Goal: Task Accomplishment & Management: Manage account settings

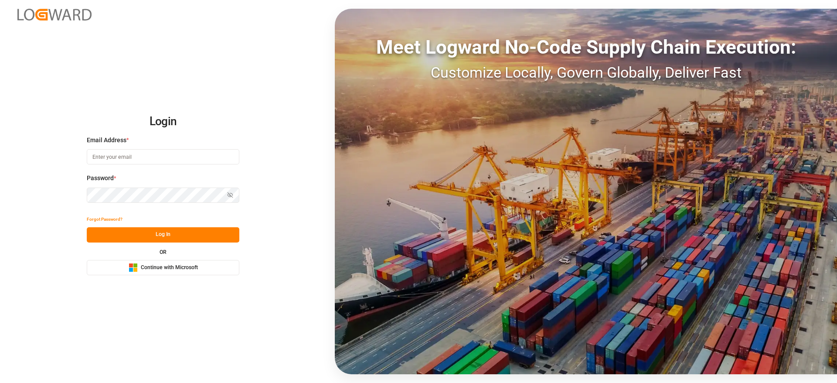
click at [206, 278] on div "Login Email Address * Password * Show password Forgot Password? Log In OR Micro…" at bounding box center [418, 191] width 837 height 383
click at [210, 271] on button "Microsoft Logo Continue with Microsoft" at bounding box center [163, 267] width 153 height 15
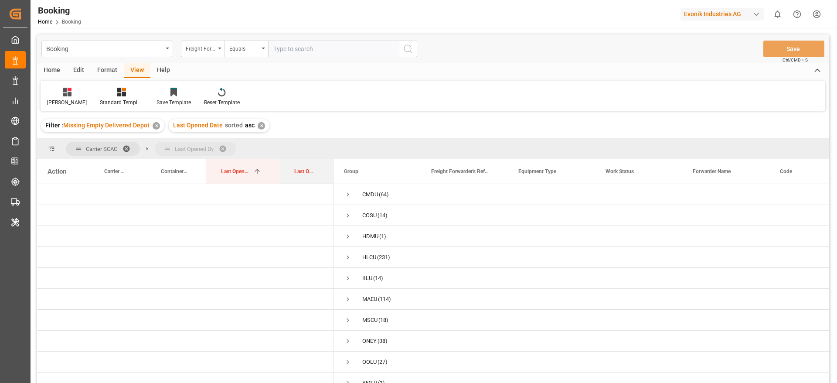
drag, startPoint x: 295, startPoint y: 170, endPoint x: 306, endPoint y: 149, distance: 23.2
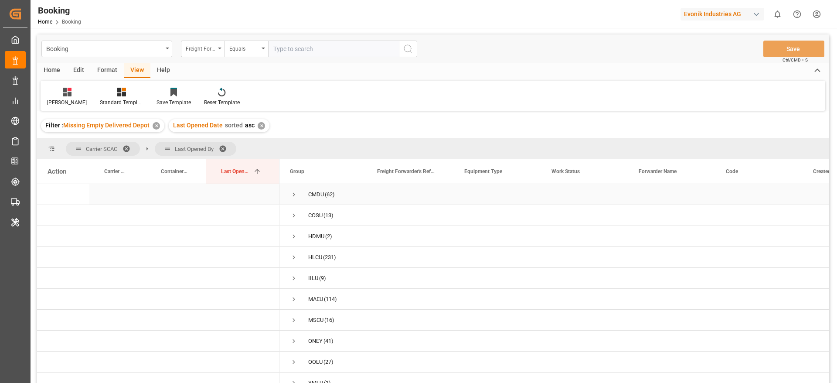
click at [301, 196] on span "CMDU (62)" at bounding box center [323, 194] width 66 height 20
click at [296, 196] on span "Press SPACE to select this row." at bounding box center [294, 194] width 8 height 8
click at [295, 238] on span "Press SPACE to select this row." at bounding box center [294, 236] width 8 height 8
click at [295, 281] on span "Press SPACE to select this row." at bounding box center [294, 278] width 8 height 8
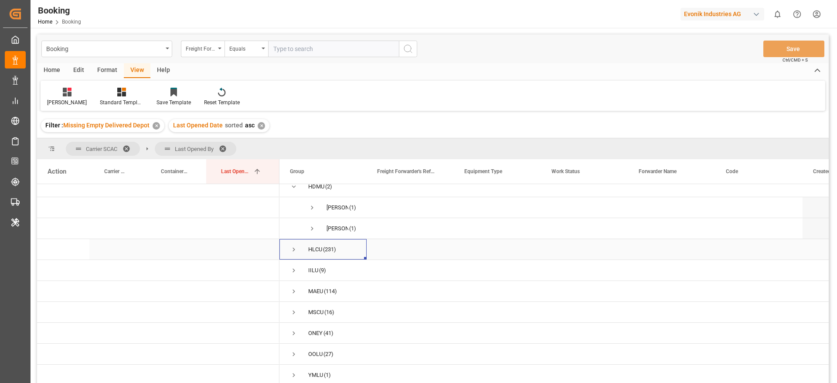
click at [292, 245] on span "Press SPACE to select this row." at bounding box center [294, 249] width 8 height 8
click at [290, 266] on span "Press SPACE to select this row." at bounding box center [294, 270] width 8 height 8
click at [292, 287] on span "Press SPACE to select this row." at bounding box center [294, 291] width 8 height 8
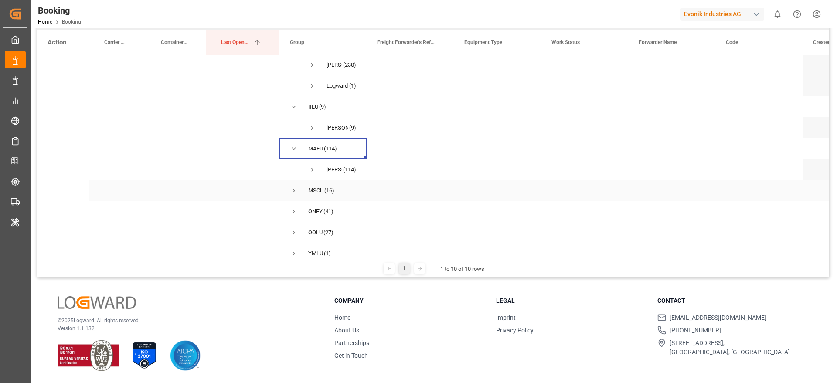
scroll to position [178, 0]
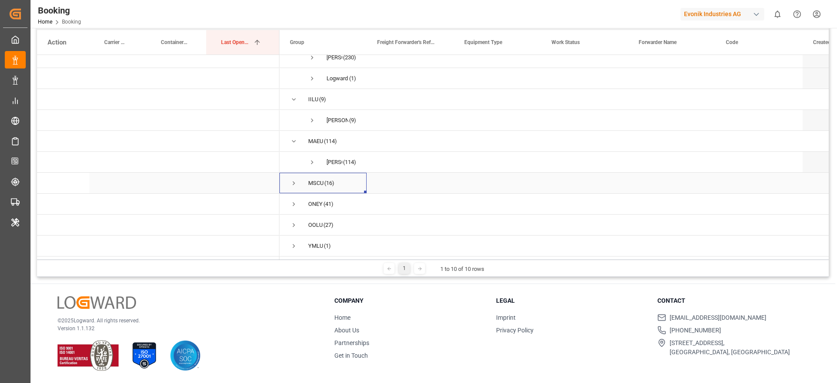
click at [291, 183] on span "Press SPACE to select this row." at bounding box center [294, 183] width 8 height 8
click at [291, 221] on span "Press SPACE to select this row." at bounding box center [294, 222] width 8 height 8
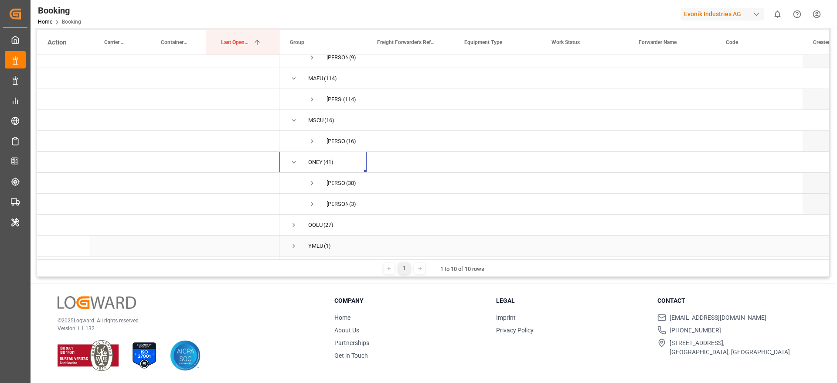
click at [296, 242] on span "Press SPACE to select this row." at bounding box center [294, 246] width 8 height 8
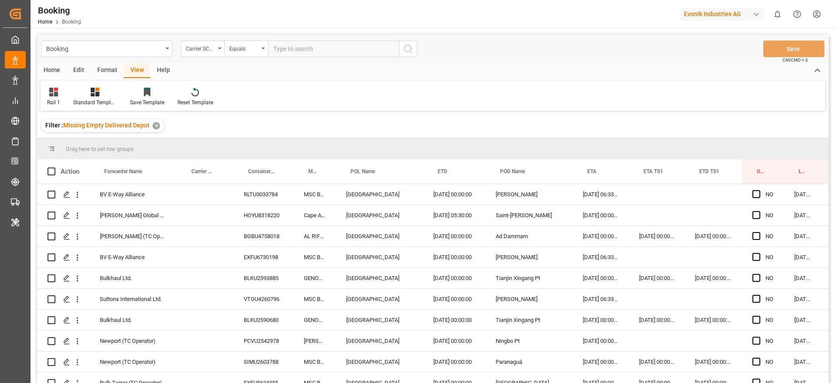
scroll to position [0, 33]
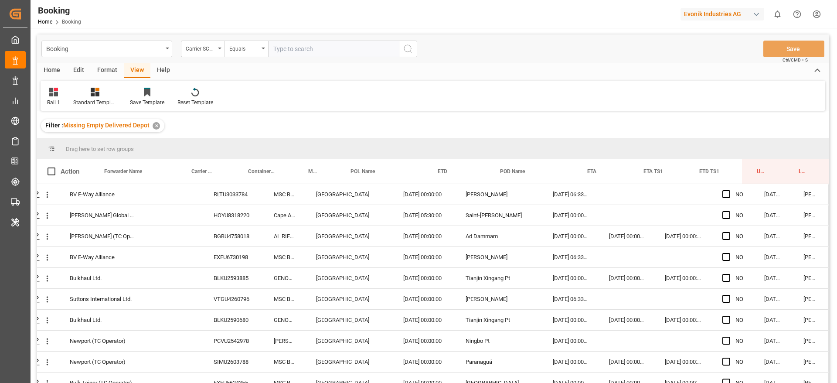
click at [289, 51] on input "text" at bounding box center [333, 49] width 131 height 17
type input "codu"
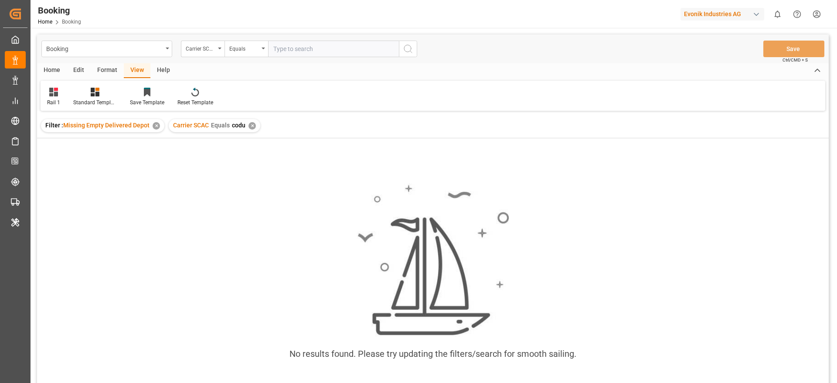
click at [251, 126] on div "✕" at bounding box center [251, 125] width 7 height 7
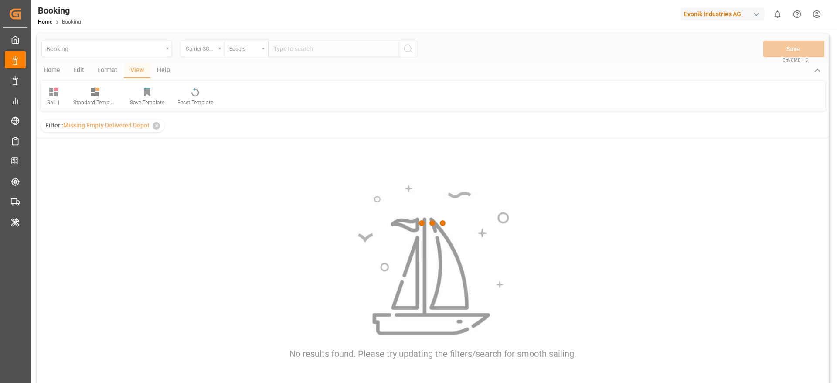
click at [319, 37] on div at bounding box center [432, 222] width 791 height 377
click at [309, 48] on div at bounding box center [432, 222] width 791 height 377
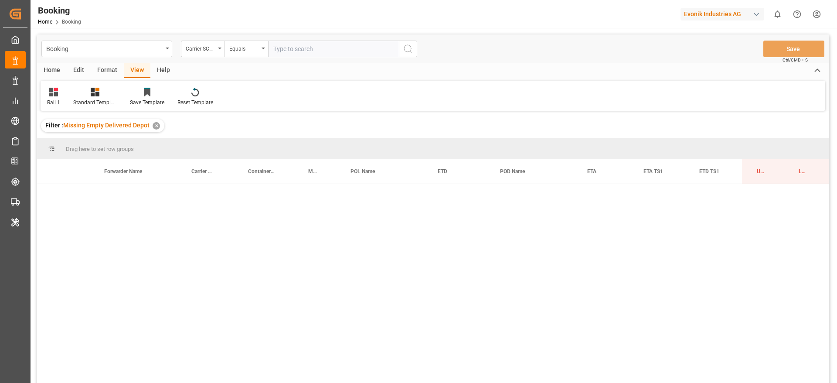
drag, startPoint x: 302, startPoint y: 48, endPoint x: 307, endPoint y: 51, distance: 5.9
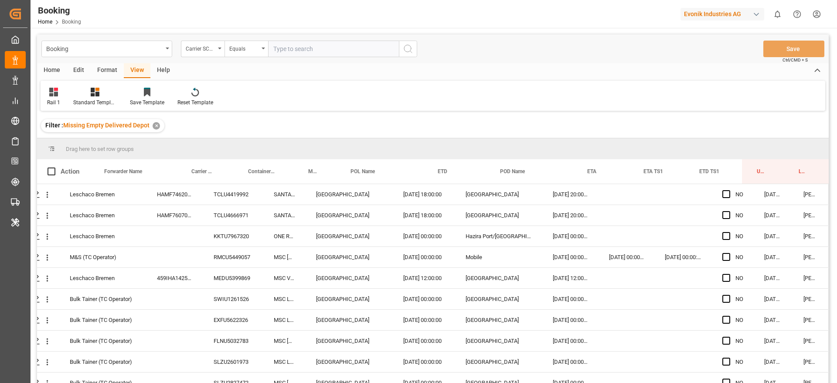
click at [329, 58] on div "Booking Carrier SCAC Equals Save Ctrl/CMD + S" at bounding box center [432, 48] width 791 height 29
click at [331, 54] on input "text" at bounding box center [333, 49] width 131 height 17
type input "cosu"
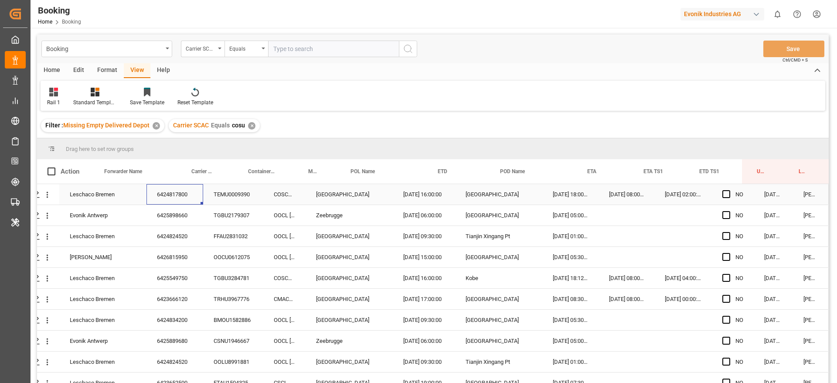
click at [180, 193] on div "6424817800" at bounding box center [174, 194] width 57 height 20
click at [163, 218] on div "6425898660" at bounding box center [174, 215] width 57 height 20
click at [166, 232] on div "6424824520" at bounding box center [174, 236] width 57 height 20
click at [161, 251] on div "6426815950" at bounding box center [174, 257] width 57 height 20
click at [183, 274] on div "6425549750" at bounding box center [174, 278] width 57 height 20
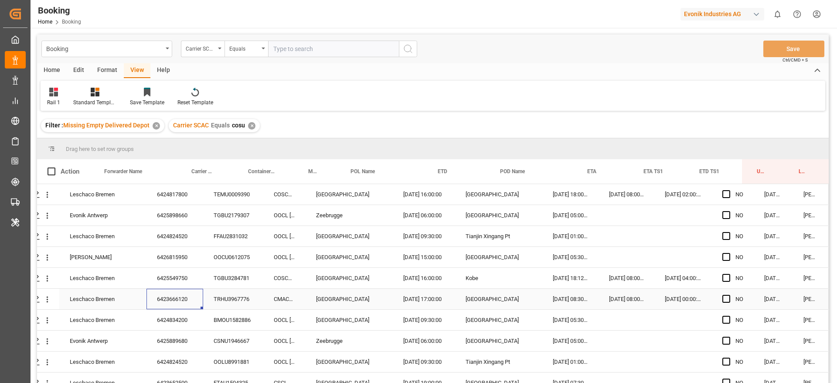
click at [163, 300] on div "6423666120" at bounding box center [174, 299] width 57 height 20
click at [178, 320] on div "6424834200" at bounding box center [174, 319] width 57 height 20
click at [175, 336] on div "6425889680" at bounding box center [174, 340] width 57 height 20
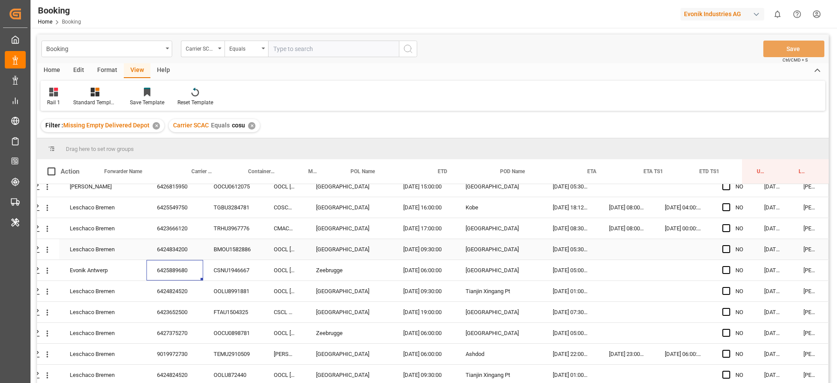
scroll to position [74, 33]
click at [174, 283] on div "6424824520" at bounding box center [174, 291] width 57 height 20
click at [170, 312] on div "6423652500" at bounding box center [174, 312] width 57 height 20
click at [154, 326] on div "6427375270" at bounding box center [174, 332] width 57 height 20
click at [168, 350] on div "9019972730" at bounding box center [174, 353] width 57 height 20
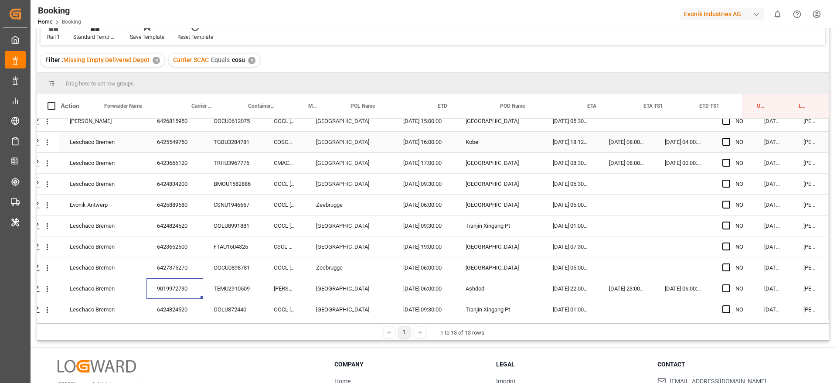
scroll to position [129, 0]
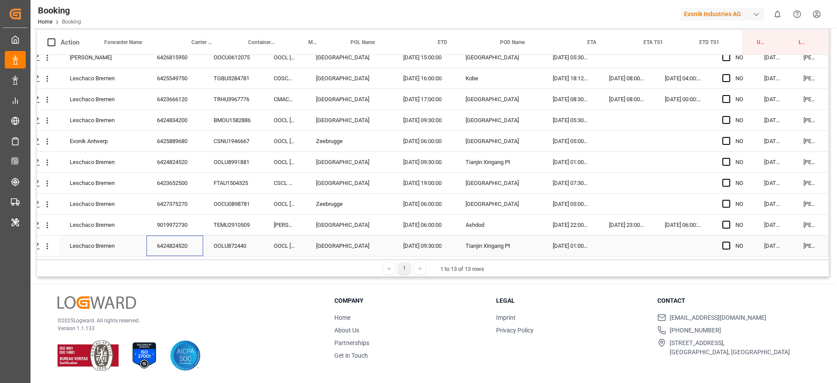
click at [163, 241] on div "6424824520" at bounding box center [174, 245] width 57 height 20
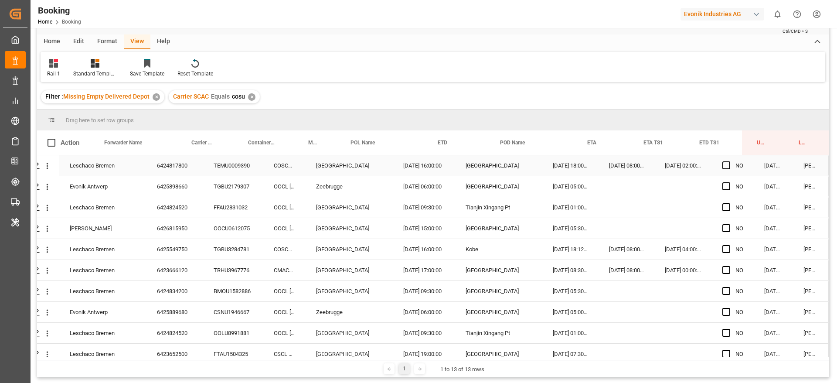
scroll to position [0, 0]
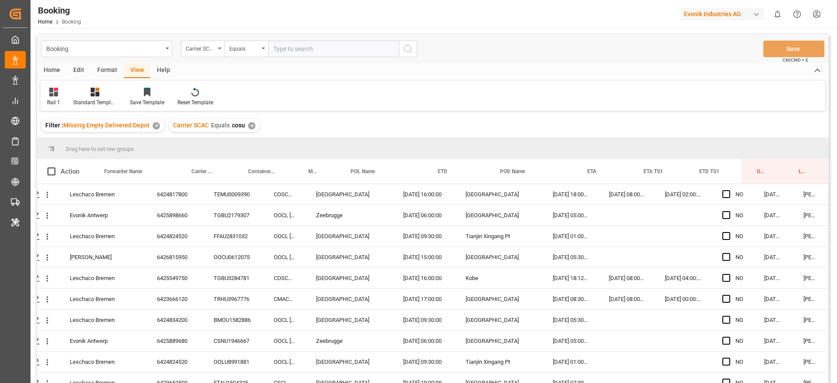
click at [251, 126] on div "✕" at bounding box center [251, 125] width 7 height 7
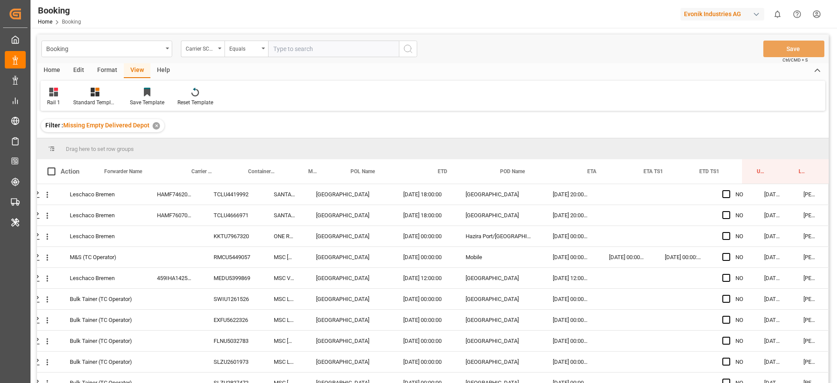
click at [292, 52] on input "text" at bounding box center [333, 49] width 131 height 17
type input "hdmu"
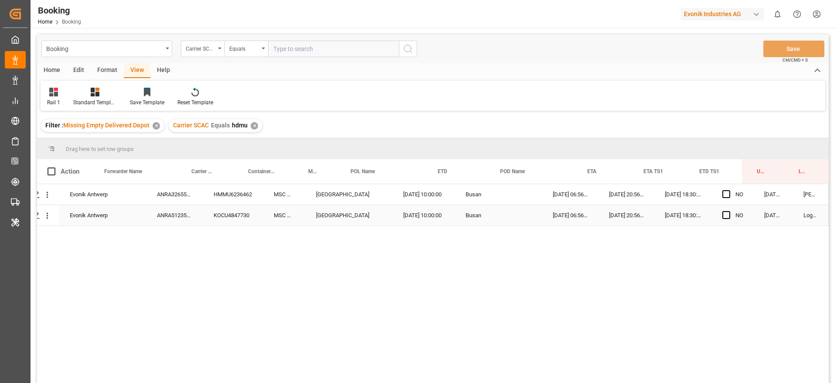
click at [169, 220] on div "ANRA51235300" at bounding box center [174, 215] width 57 height 20
click at [722, 214] on span "Press SPACE to select this row." at bounding box center [726, 215] width 8 height 8
click at [729, 211] on input "Press SPACE to select this row." at bounding box center [729, 211] width 0 height 0
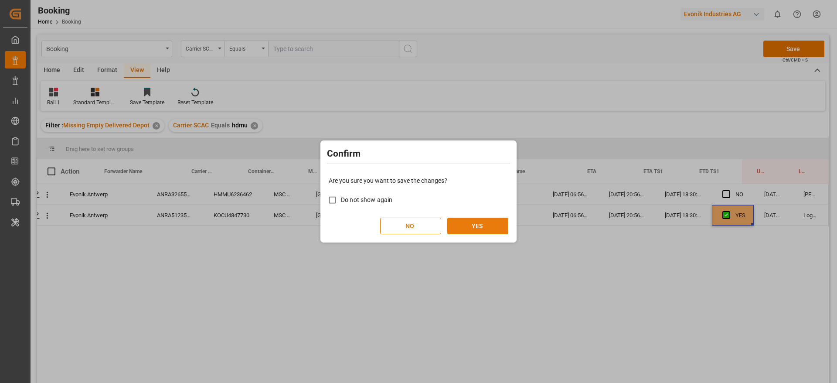
click at [474, 222] on button "YES" at bounding box center [477, 225] width 61 height 17
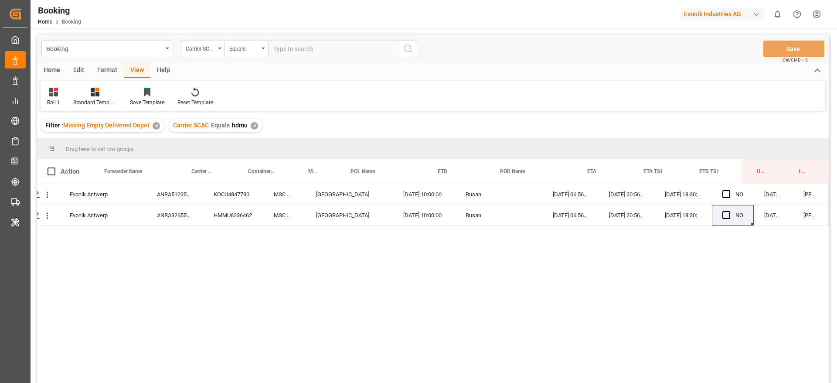
click at [255, 125] on div "✕" at bounding box center [254, 125] width 7 height 7
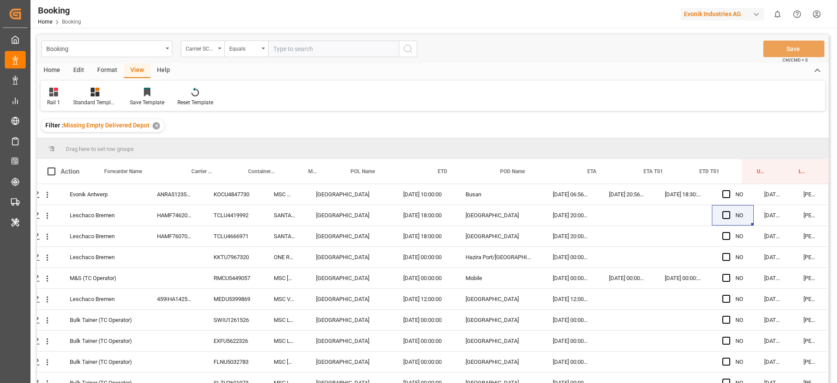
click at [293, 49] on input "text" at bounding box center [333, 49] width 131 height 17
type input "ymlu"
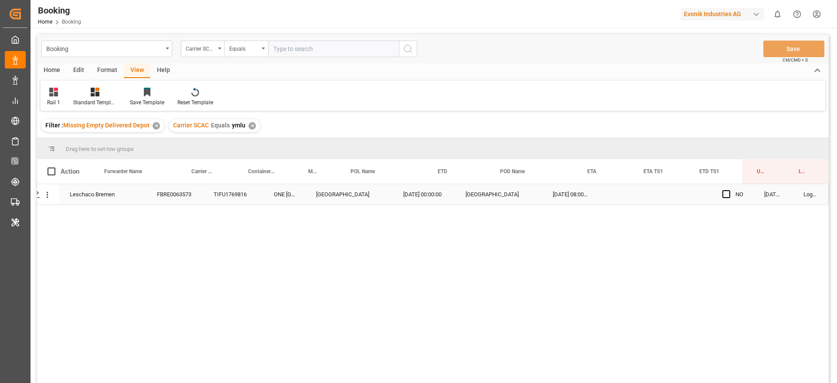
click at [161, 197] on div "FBRE0063573" at bounding box center [174, 194] width 57 height 20
click at [722, 193] on span "Press SPACE to select this row." at bounding box center [726, 194] width 8 height 8
click at [729, 190] on input "Press SPACE to select this row." at bounding box center [729, 190] width 0 height 0
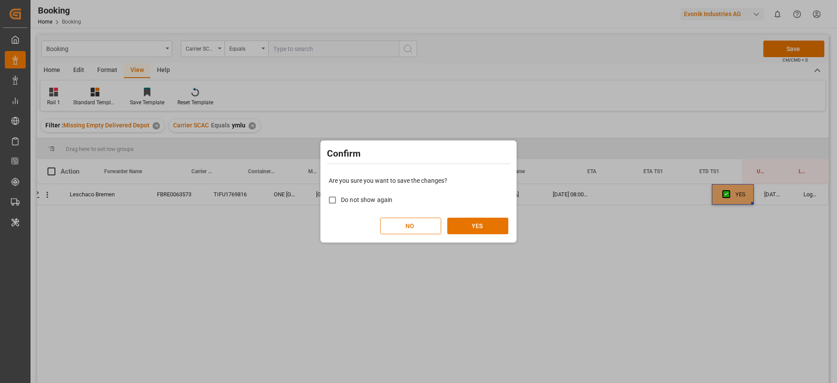
drag, startPoint x: 431, startPoint y: 212, endPoint x: 443, endPoint y: 216, distance: 12.4
click at [433, 214] on div "Are you sure you want to save the changes? Do not show again NO YES" at bounding box center [418, 205] width 192 height 70
click at [444, 216] on div "Are you sure you want to save the changes? Do not show again NO YES" at bounding box center [418, 205] width 192 height 70
click at [461, 218] on button "YES" at bounding box center [477, 225] width 61 height 17
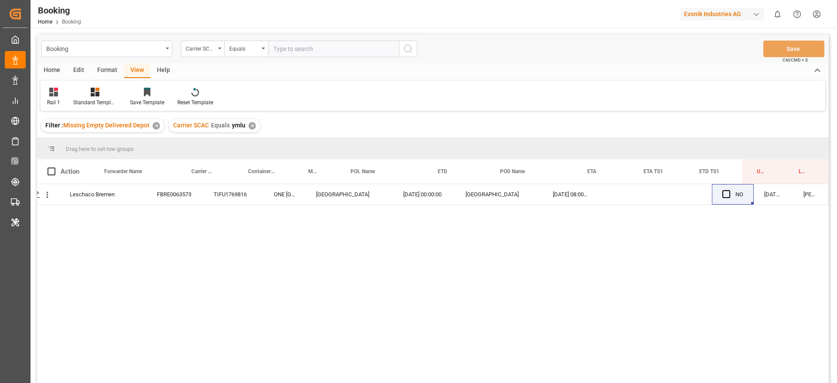
click at [250, 122] on div "✕" at bounding box center [251, 125] width 7 height 7
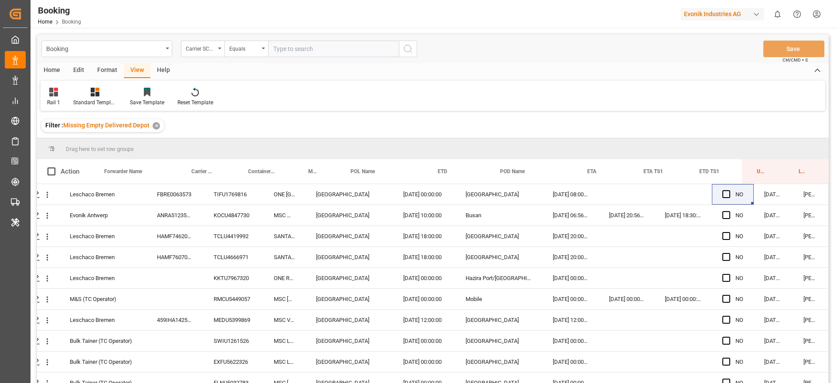
click at [312, 50] on input "text" at bounding box center [333, 49] width 131 height 17
type input "oolu"
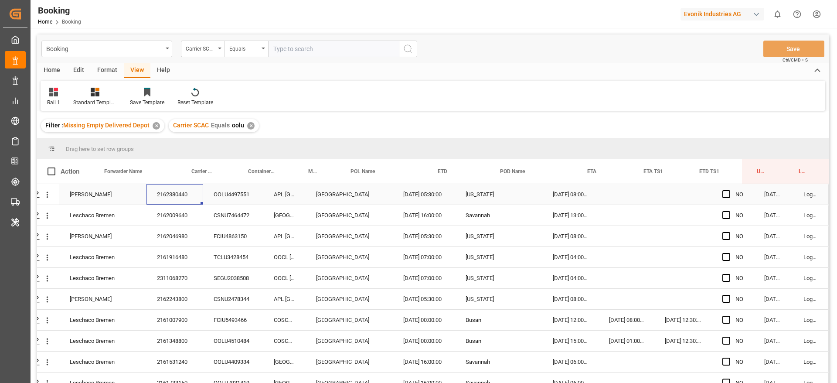
click at [160, 191] on div "2162380440" at bounding box center [174, 194] width 57 height 20
click at [166, 211] on div "2162009640" at bounding box center [174, 215] width 57 height 20
click at [181, 235] on div "2162046980" at bounding box center [174, 236] width 57 height 20
click at [172, 260] on div "2161916480" at bounding box center [174, 257] width 57 height 20
click at [48, 239] on icon "open menu" at bounding box center [47, 236] width 9 height 9
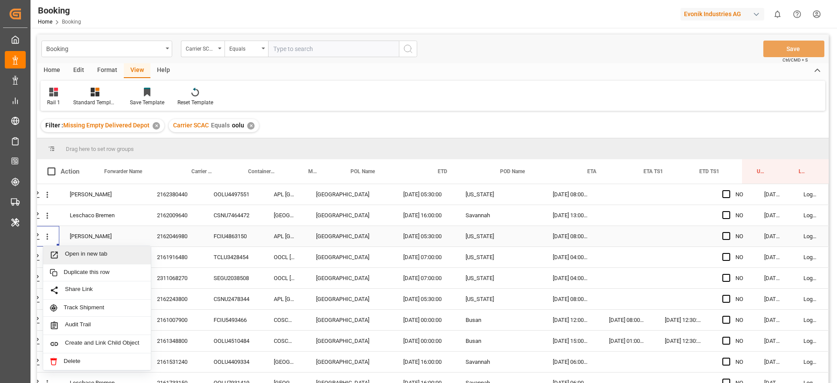
click at [95, 256] on span "Open in new tab" at bounding box center [104, 254] width 79 height 9
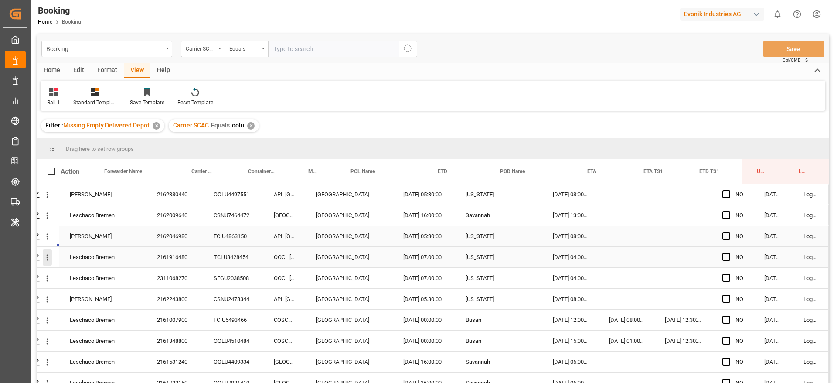
click at [47, 261] on icon "open menu" at bounding box center [47, 257] width 9 height 9
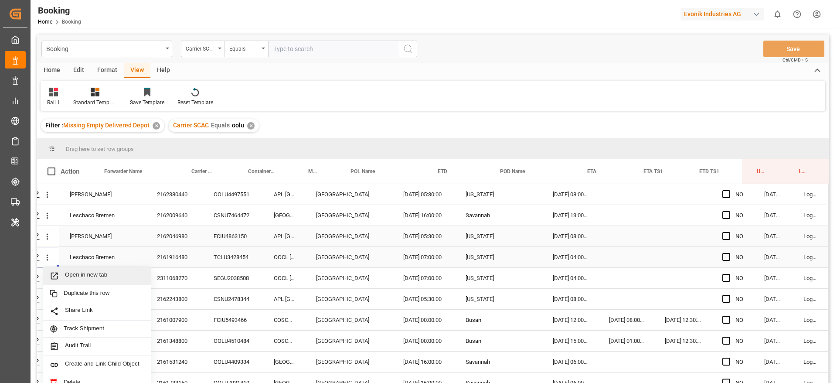
click at [68, 275] on span "Open in new tab" at bounding box center [104, 275] width 79 height 9
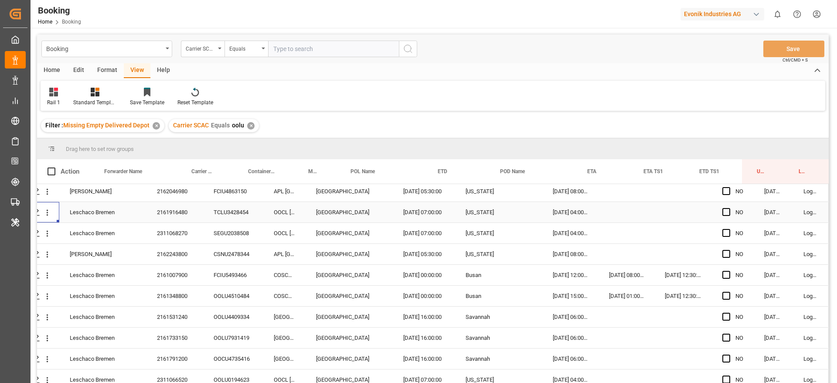
scroll to position [65, 33]
click at [173, 216] on div "2311068270" at bounding box center [174, 212] width 57 height 20
click at [175, 237] on div "2162243800" at bounding box center [174, 233] width 57 height 20
click at [191, 253] on div "2161007900" at bounding box center [174, 254] width 57 height 20
click at [194, 268] on div "2161348800" at bounding box center [174, 275] width 57 height 20
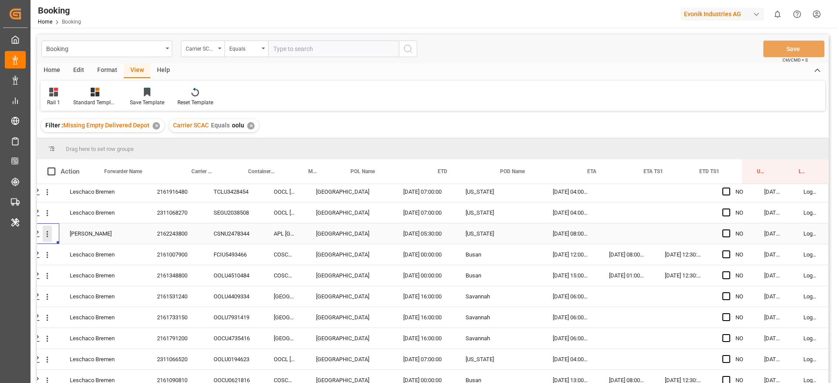
click at [44, 232] on icon "open menu" at bounding box center [47, 233] width 9 height 9
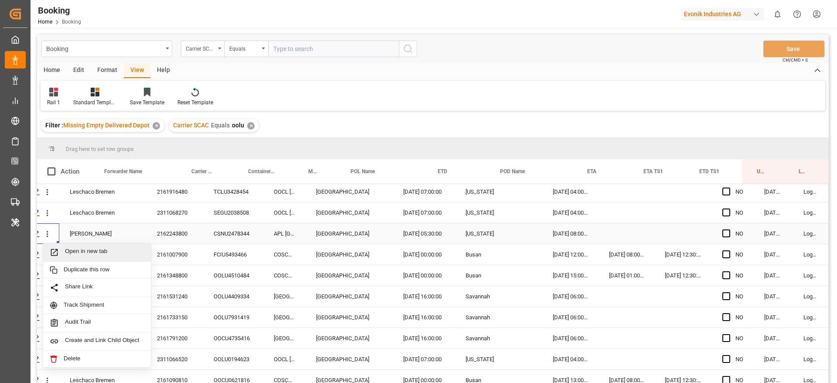
click at [114, 253] on span "Open in new tab" at bounding box center [104, 252] width 79 height 9
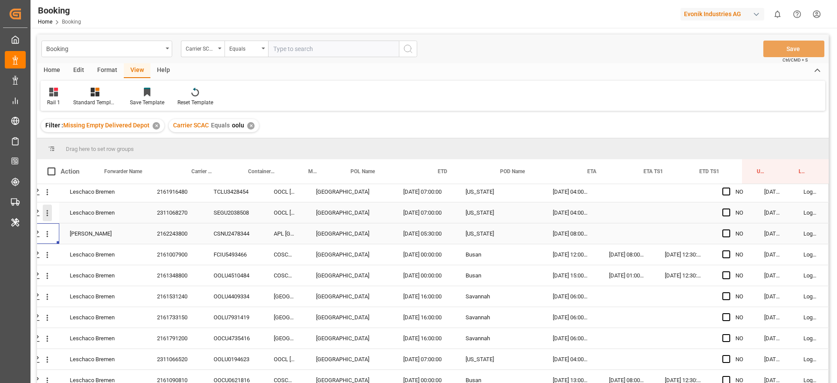
click at [45, 207] on button "open menu" at bounding box center [47, 212] width 9 height 17
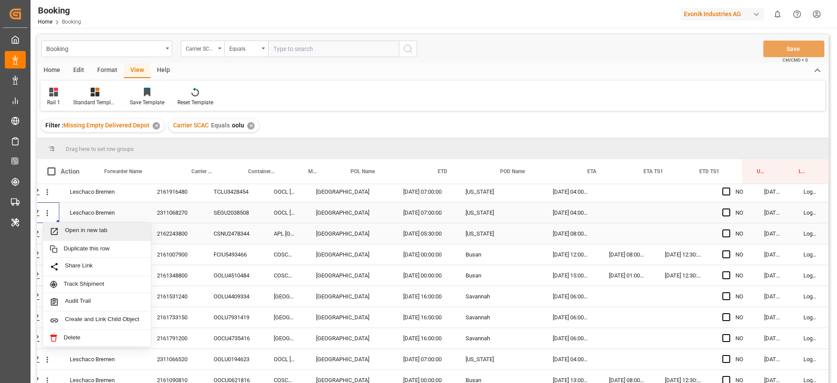
click at [83, 228] on span "Open in new tab" at bounding box center [104, 231] width 79 height 9
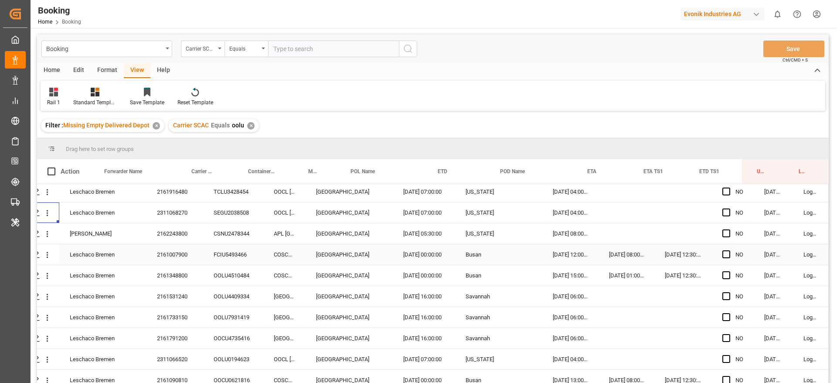
click at [173, 255] on div "2161007900" at bounding box center [174, 254] width 57 height 20
click at [173, 272] on div "2161348800" at bounding box center [174, 275] width 57 height 20
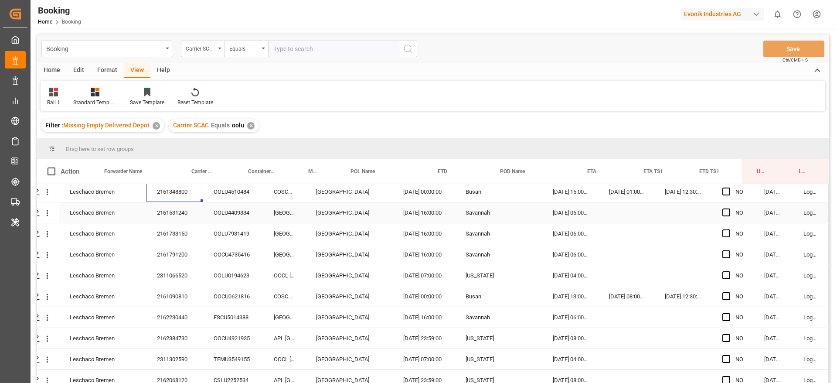
scroll to position [131, 33]
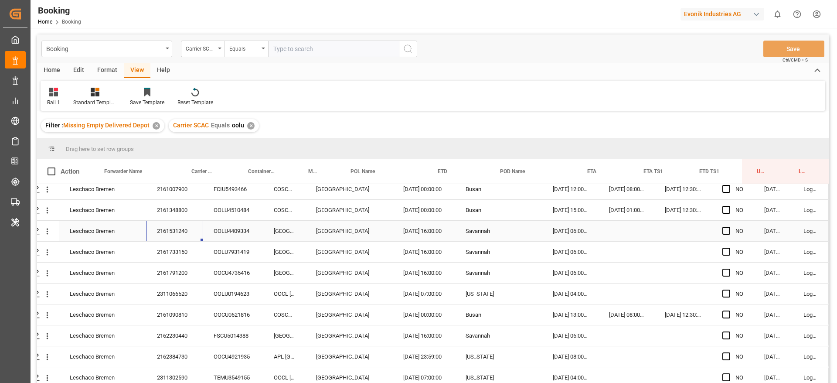
click at [184, 237] on div "2161531240" at bounding box center [174, 231] width 57 height 20
click at [170, 249] on div "2161733150" at bounding box center [174, 251] width 57 height 20
click at [180, 279] on div "2161791200" at bounding box center [174, 272] width 57 height 20
click at [199, 293] on div "2311066520" at bounding box center [174, 293] width 57 height 20
drag, startPoint x: 175, startPoint y: 302, endPoint x: 163, endPoint y: 316, distance: 17.9
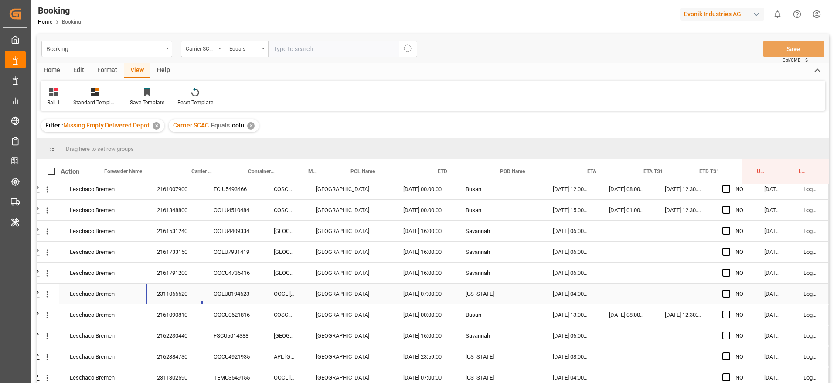
click at [174, 303] on div "2311066520" at bounding box center [174, 293] width 57 height 20
click at [162, 314] on div "2161090810" at bounding box center [174, 314] width 57 height 20
click at [160, 311] on div "2161090810" at bounding box center [174, 314] width 57 height 20
click at [182, 333] on div "2162230440" at bounding box center [174, 335] width 57 height 20
drag, startPoint x: 43, startPoint y: 312, endPoint x: 68, endPoint y: 321, distance: 26.3
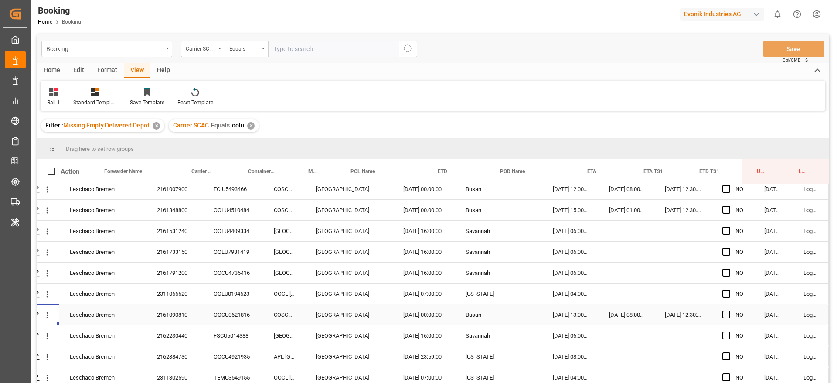
click at [43, 312] on icon "open menu" at bounding box center [47, 314] width 9 height 9
click at [95, 329] on span "Open in new tab" at bounding box center [104, 333] width 79 height 9
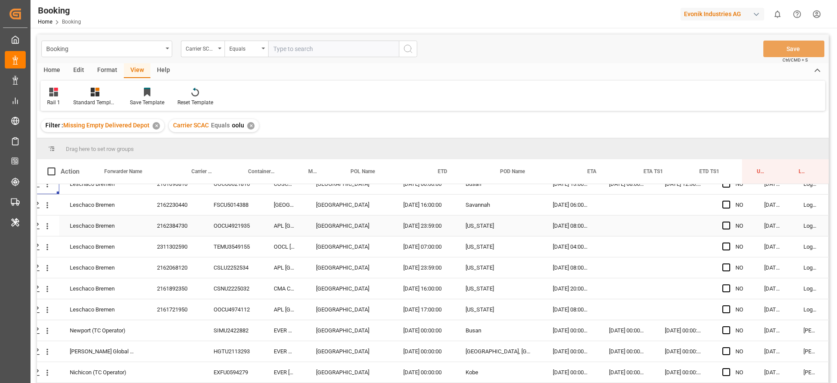
scroll to position [196, 33]
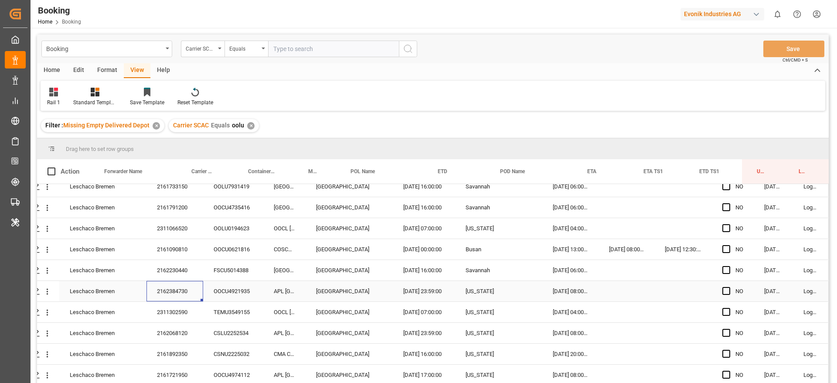
click at [172, 289] on div "2162384730" at bounding box center [174, 291] width 57 height 20
click at [171, 299] on div "2162384730" at bounding box center [174, 291] width 57 height 20
click at [167, 309] on div "2311302590" at bounding box center [174, 312] width 57 height 20
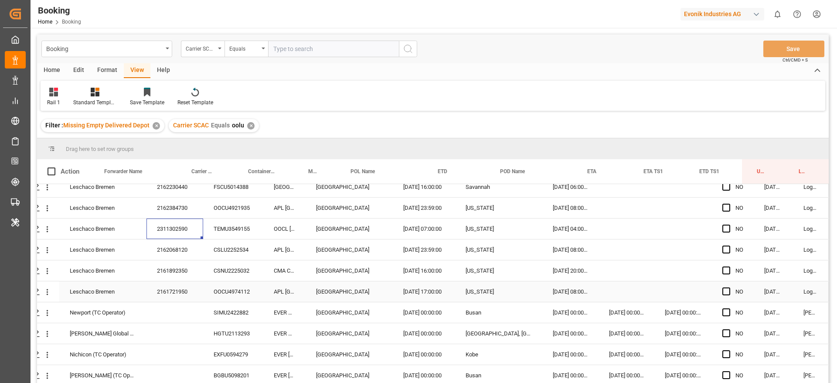
scroll to position [283, 33]
click at [181, 247] on div "2162068120" at bounding box center [174, 249] width 57 height 20
click at [164, 261] on div "2161892350" at bounding box center [174, 270] width 57 height 20
click at [155, 284] on div "2161721950" at bounding box center [174, 291] width 57 height 20
click at [209, 305] on div "SIMU2422882" at bounding box center [233, 312] width 60 height 20
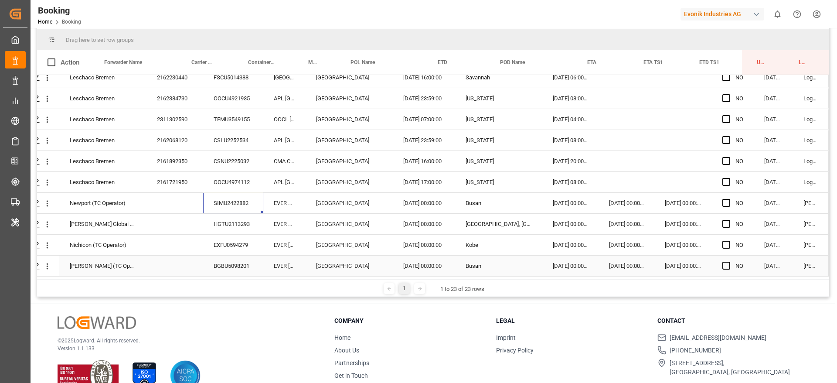
scroll to position [129, 0]
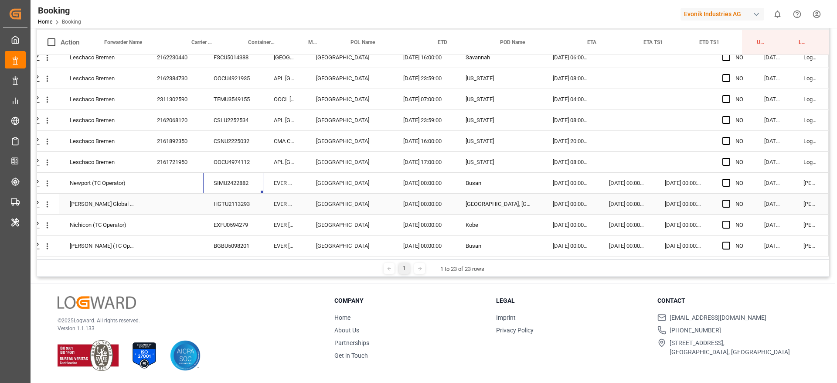
click at [231, 207] on div "HGTU2113293" at bounding box center [233, 203] width 60 height 20
click at [220, 221] on div "EXFU0594279" at bounding box center [233, 224] width 60 height 20
click at [232, 224] on div "EXFU0594279" at bounding box center [233, 224] width 60 height 20
click at [232, 237] on div "BGBU5098201" at bounding box center [233, 245] width 60 height 20
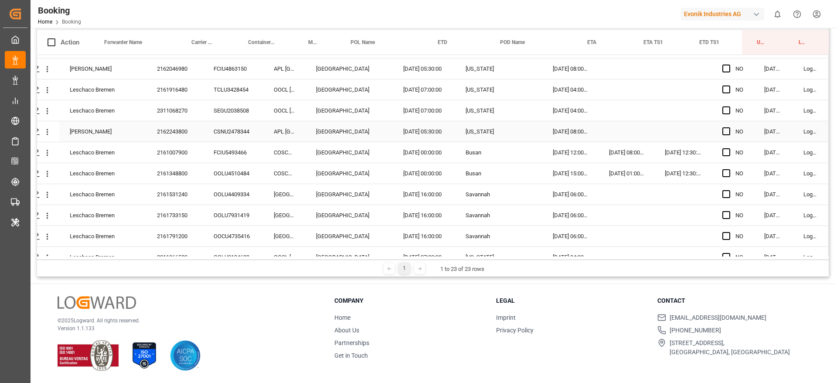
scroll to position [0, 33]
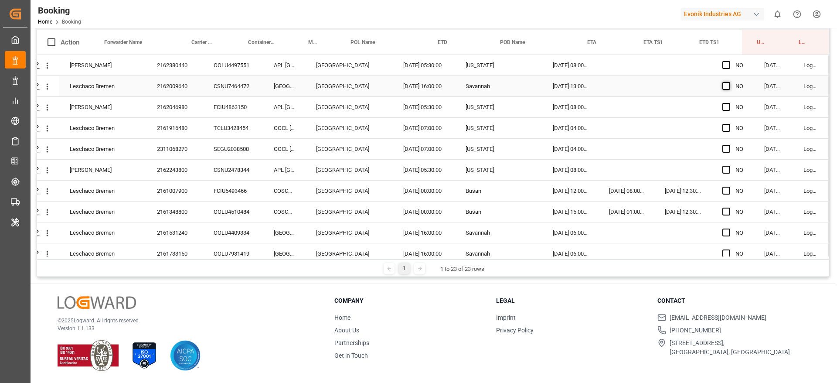
click at [726, 85] on span "Press SPACE to select this row." at bounding box center [726, 86] width 8 height 8
click at [729, 82] on input "Press SPACE to select this row." at bounding box center [729, 82] width 0 height 0
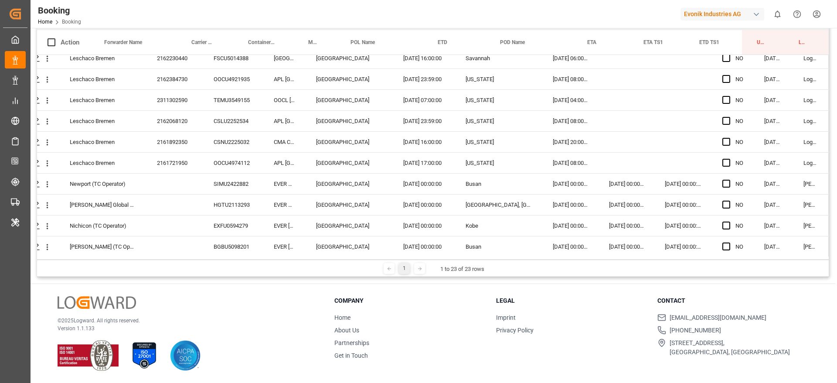
scroll to position [283, 33]
drag, startPoint x: 749, startPoint y: 94, endPoint x: 739, endPoint y: 251, distance: 158.1
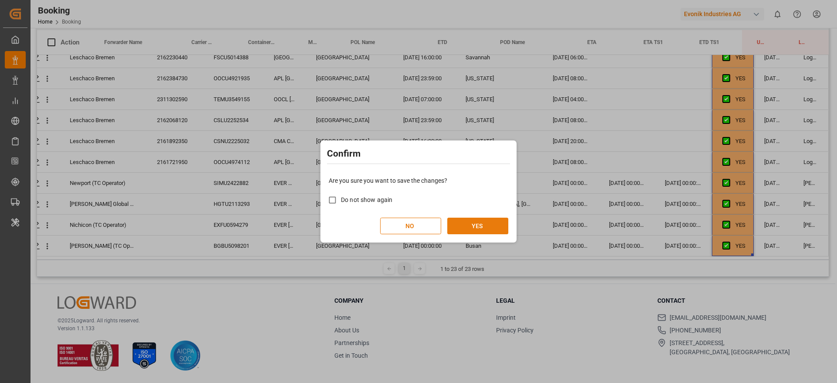
click at [488, 230] on button "YES" at bounding box center [477, 225] width 61 height 17
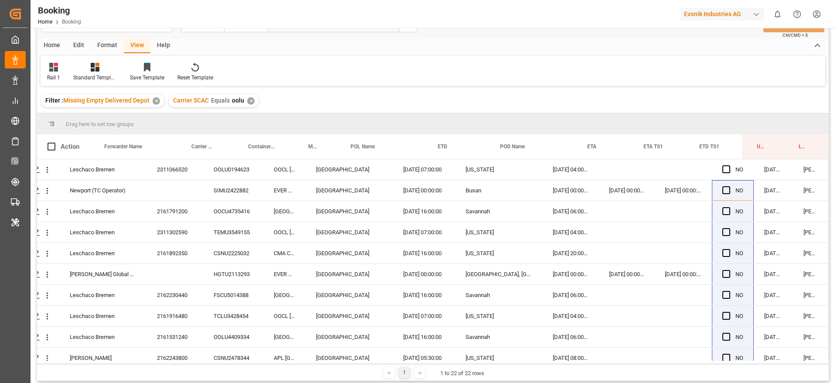
scroll to position [0, 0]
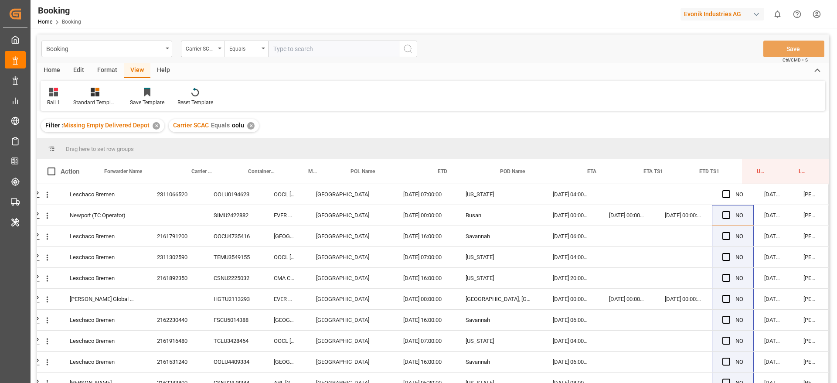
click at [253, 128] on div "Carrier SCAC Equals oolu ✕" at bounding box center [214, 125] width 90 height 13
click at [250, 125] on div "✕" at bounding box center [250, 125] width 7 height 7
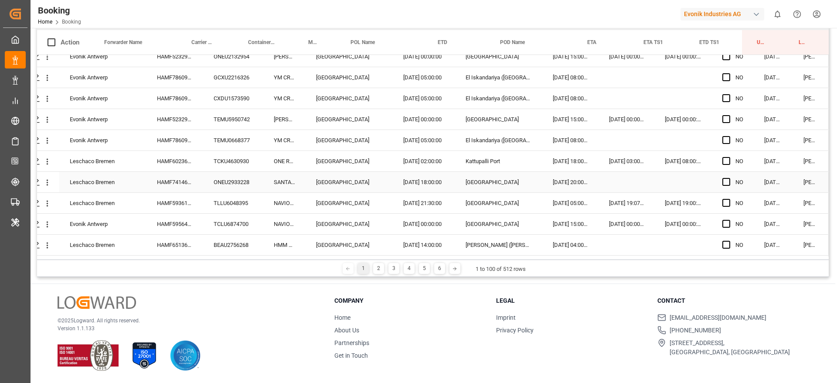
scroll to position [1894, 33]
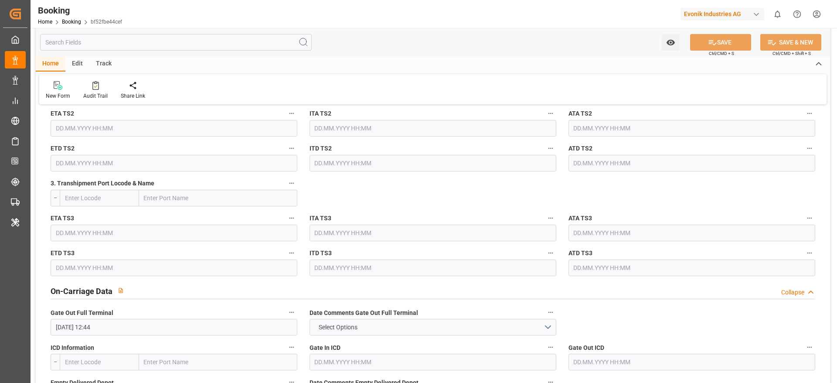
scroll to position [1177, 0]
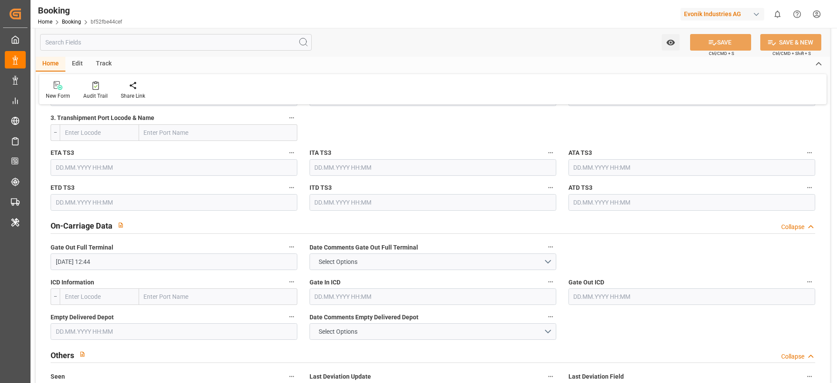
drag, startPoint x: 170, startPoint y: 291, endPoint x: 219, endPoint y: 262, distance: 56.3
click at [170, 289] on input "text" at bounding box center [218, 296] width 158 height 17
paste input "HARRISBURG"
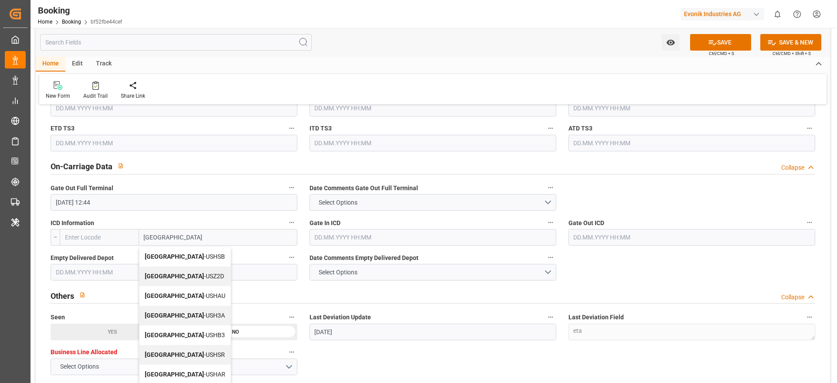
scroll to position [1242, 0]
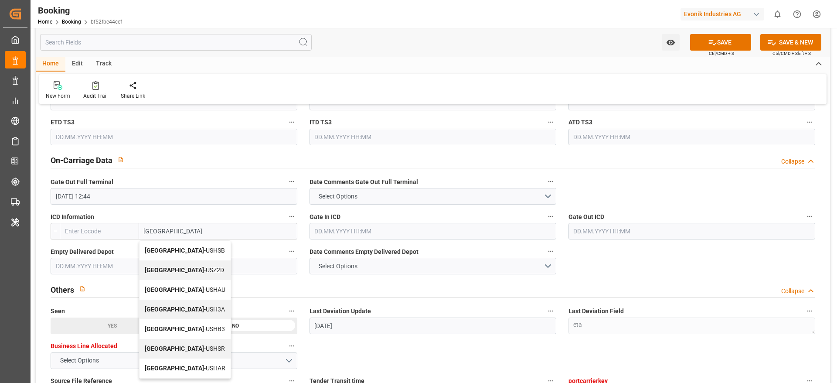
type input "HARRISBURG"
click at [206, 240] on div "ICD Information -- HARRISBURG Harrisburg - USHSB Harrisburg - USZ2D Harrisburg …" at bounding box center [173, 224] width 259 height 35
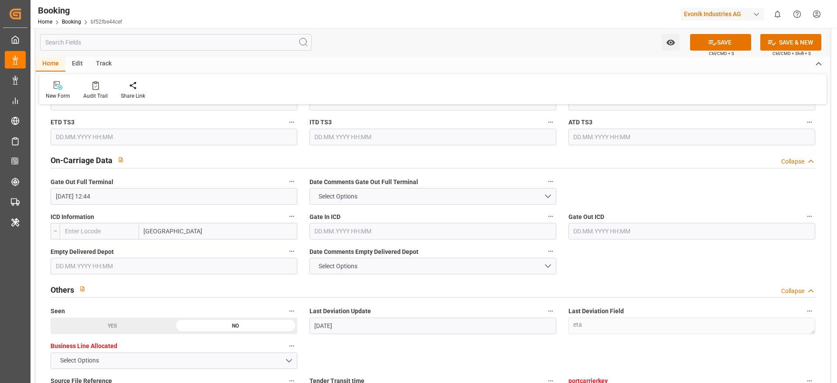
click at [210, 235] on input "HARRISBURG" at bounding box center [218, 231] width 158 height 17
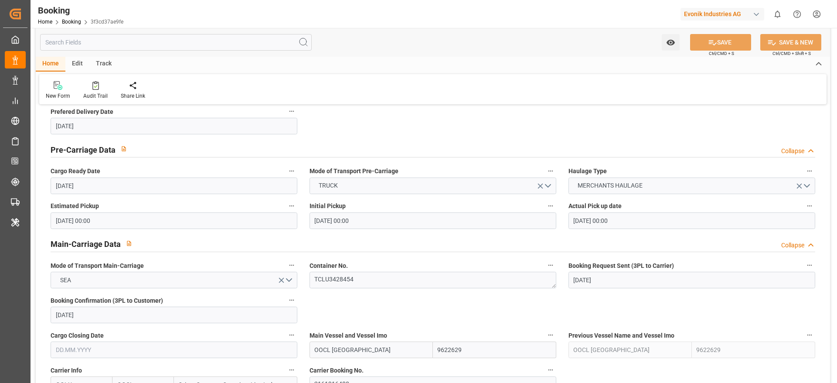
scroll to position [392, 0]
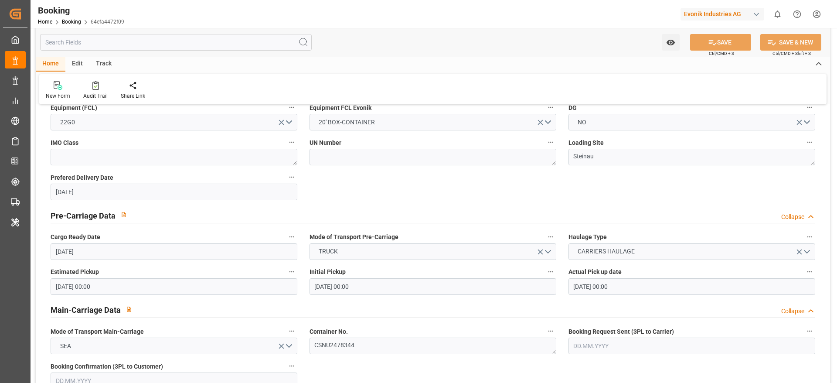
scroll to position [654, 0]
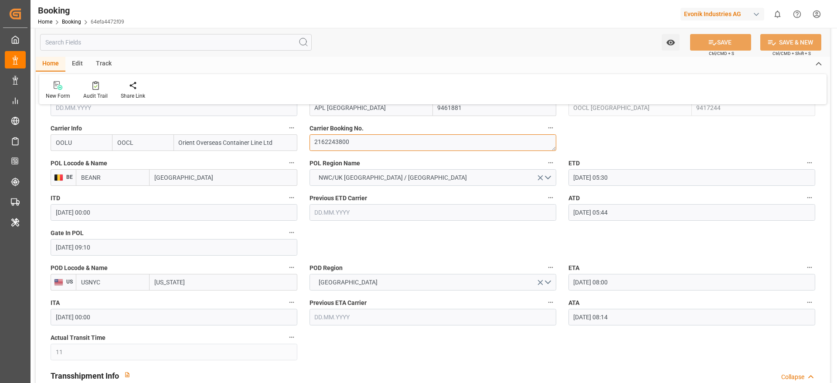
click at [362, 151] on textarea "2162243800" at bounding box center [432, 142] width 247 height 17
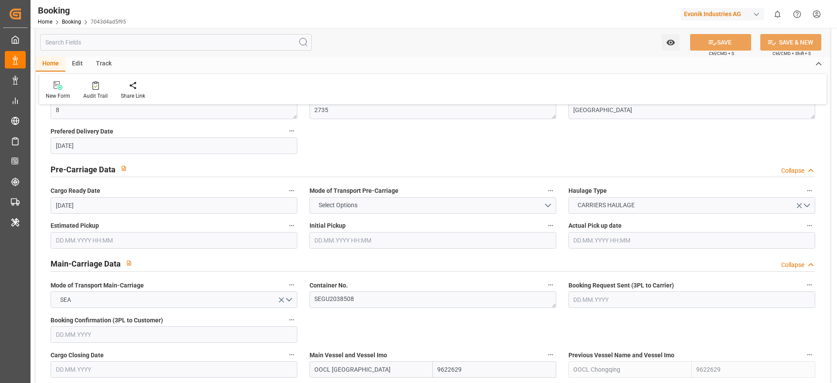
scroll to position [523, 0]
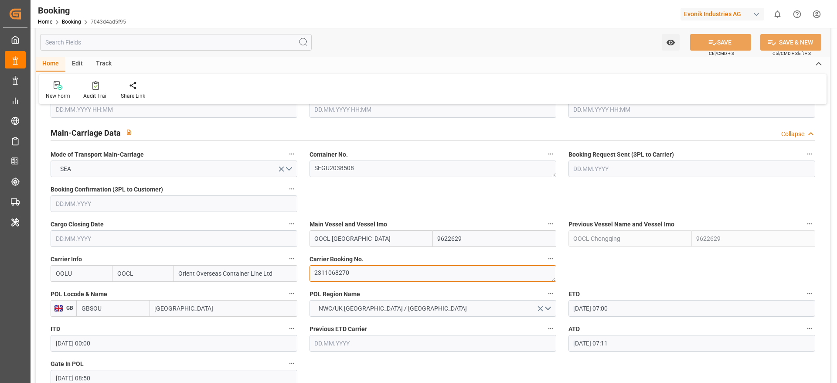
click at [356, 268] on textarea "2311068270" at bounding box center [432, 273] width 247 height 17
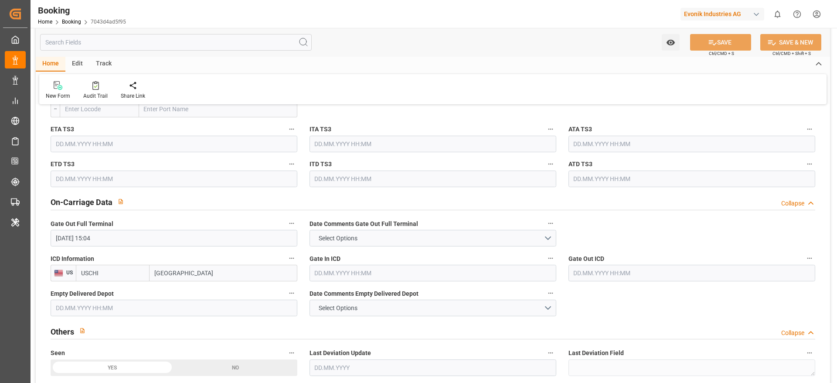
scroll to position [1242, 0]
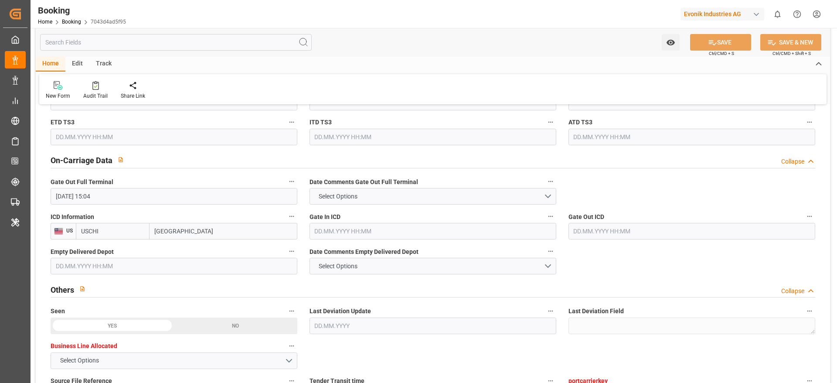
click at [329, 225] on input "text" at bounding box center [432, 231] width 247 height 17
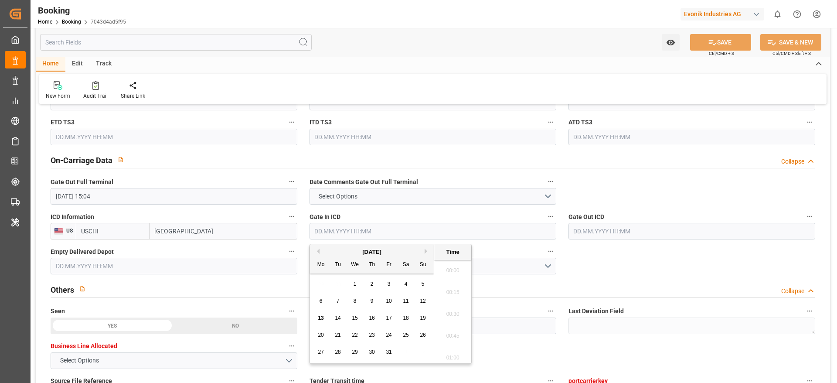
scroll to position [1398, 0]
click at [400, 299] on div "6 7 8 9 10 11 12" at bounding box center [371, 300] width 119 height 17
drag, startPoint x: 403, startPoint y: 303, endPoint x: 401, endPoint y: 380, distance: 76.7
click at [403, 304] on div "11" at bounding box center [406, 301] width 11 height 10
type input "11.10.2025 00:00"
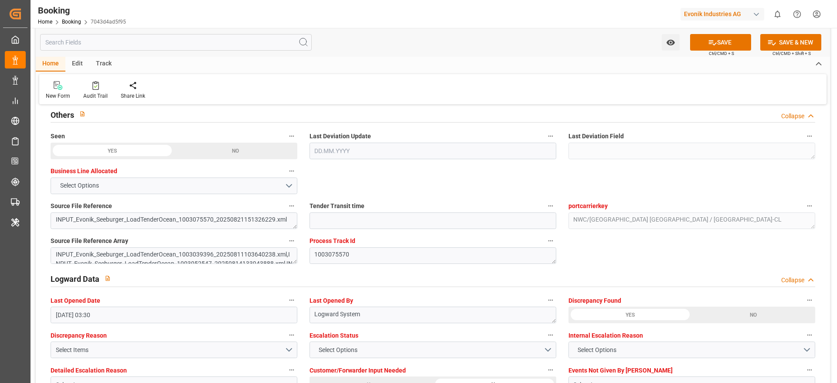
scroll to position [1438, 0]
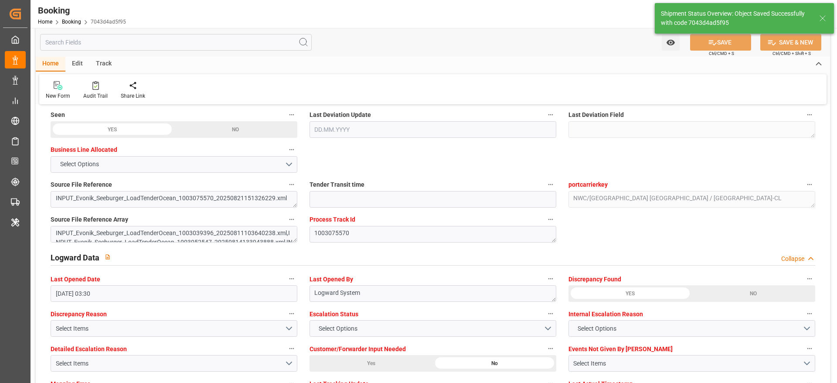
type textarea "[PERSON_NAME]"
type input "13.10.2025 11:03"
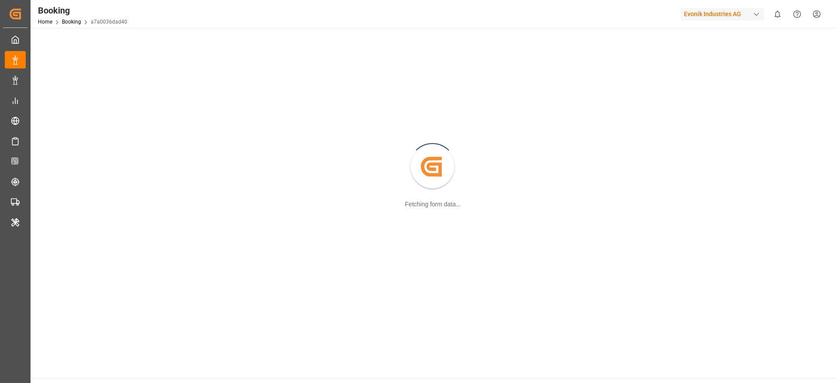
scroll to position [95, 0]
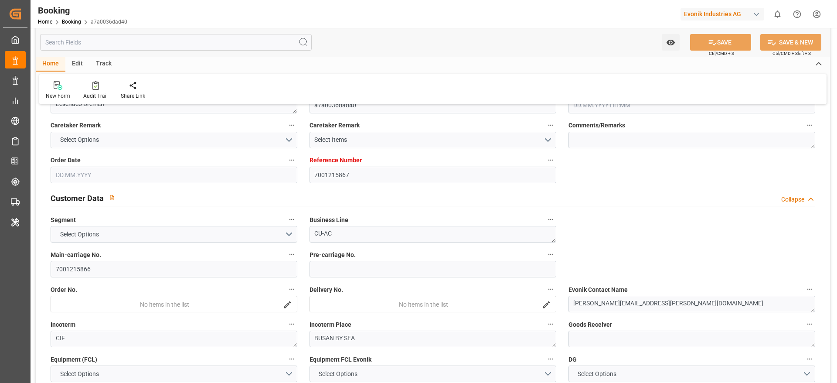
type input "7001215867"
type input "9795610"
type input "OOCL"
type input "Orient Overseas Container Line Ltd"
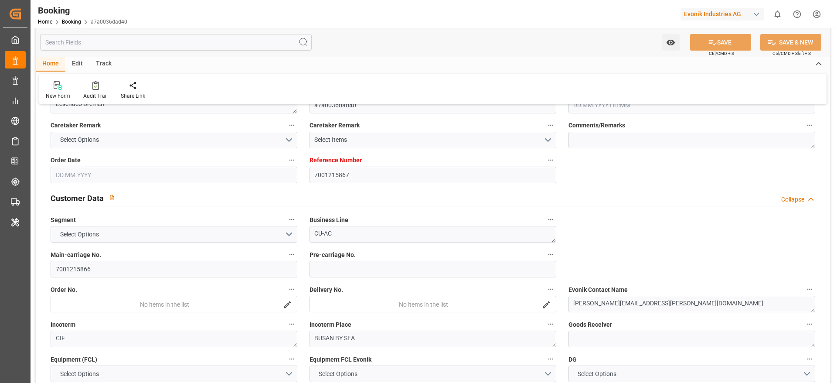
type input "BEANR"
type input "KRPUS"
type input "46"
type input "CNSHG"
type input "0"
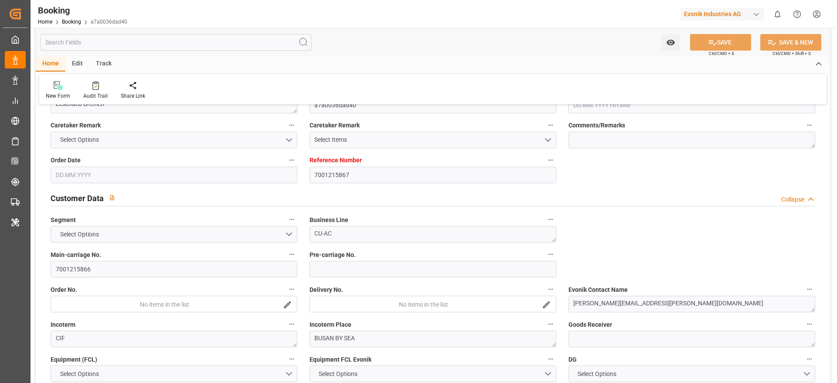
type input "BEANR"
type input "KRPUS"
type input "9450349"
type input "9622588"
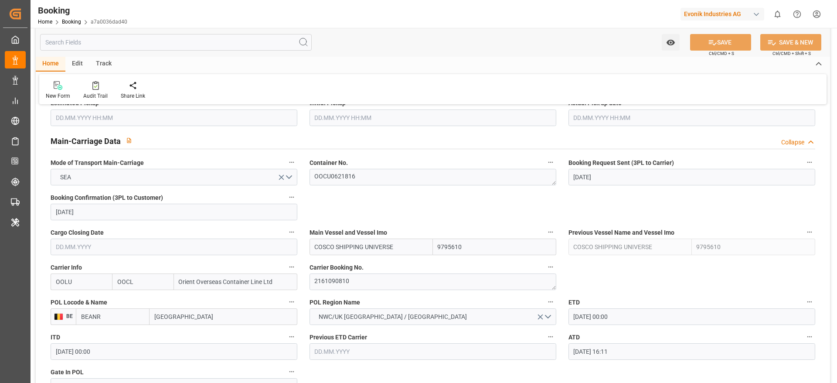
type input "[DATE] 06:44"
type input "[DATE]"
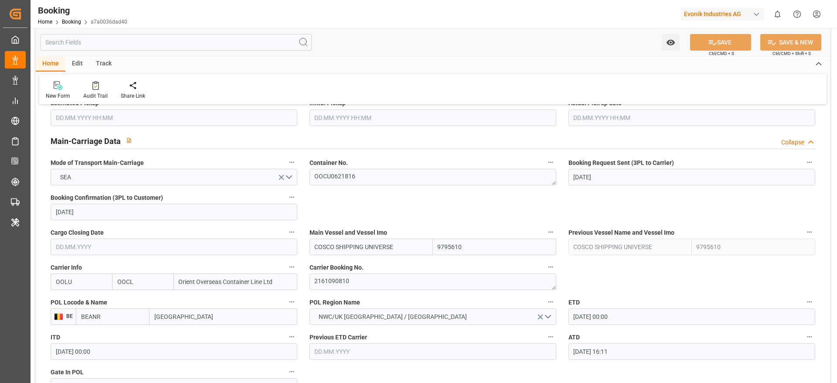
type input "[DATE]"
type input "[DATE] 00:00"
type input "[DATE] 16:11"
type input "[DATE] 01:43"
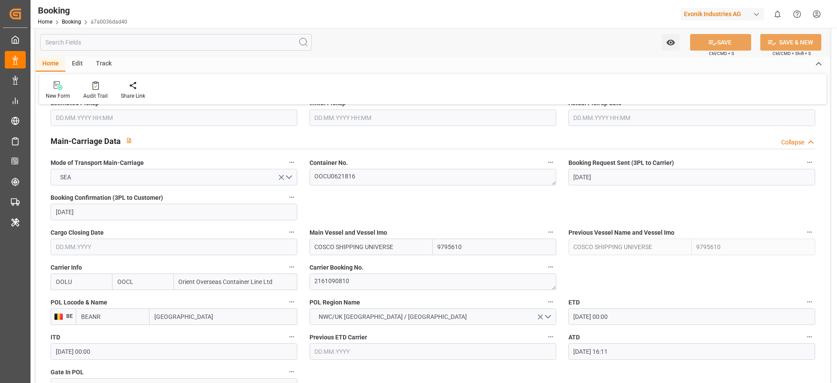
type input "[DATE] 13:00"
type input "[DATE] 00:00"
type input "[DATE] 08:00"
type input "[DATE] 00:00"
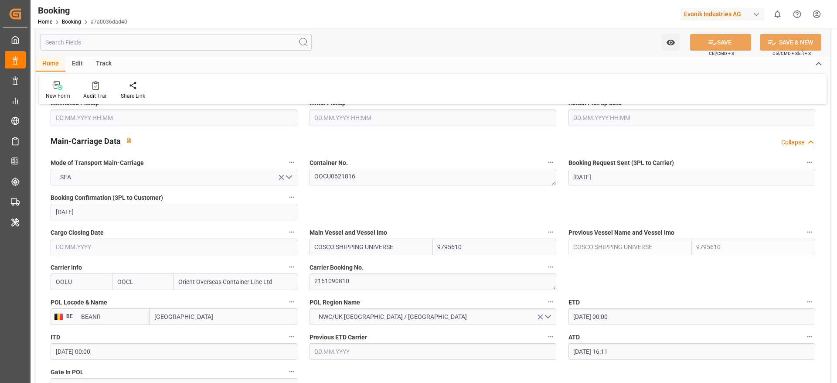
type input "[DATE] 08:32"
type input "[DATE] 12:30"
type input "[DATE] 00:00"
type input "[DATE] 13:14"
type input "[DATE] 13:38"
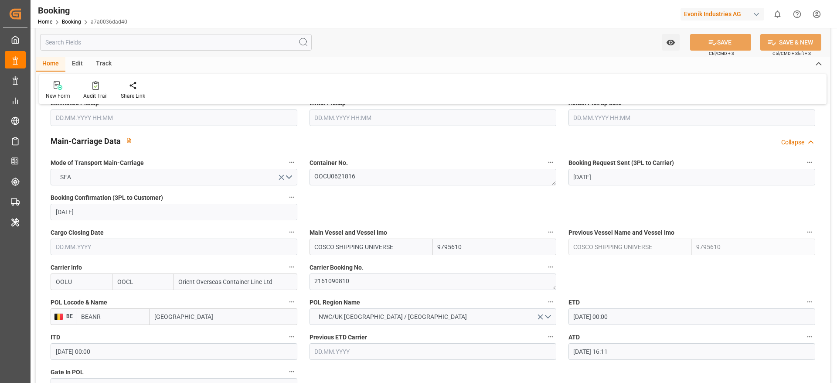
type input "[DATE]"
type input "[DATE] 15:09"
type input "[DATE]"
type input "[DATE] 11:44"
type input "[DATE] 23:07"
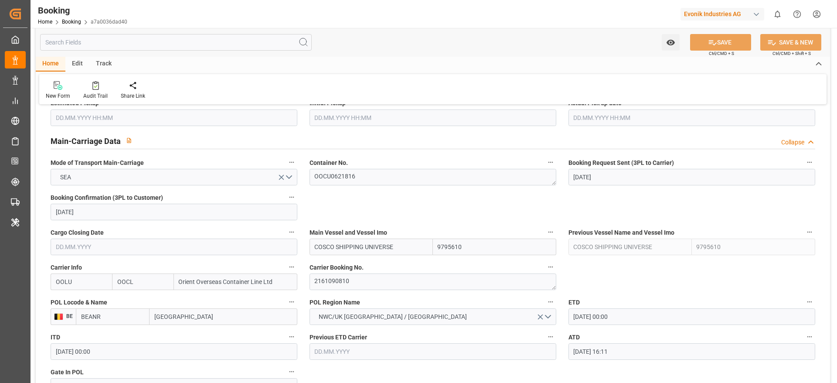
type input "[DATE] 16:00"
type input "[DATE] 16:53"
type input "[DATE] 08:00"
type input "[DATE] 07:47"
type input "[DATE] 16:49"
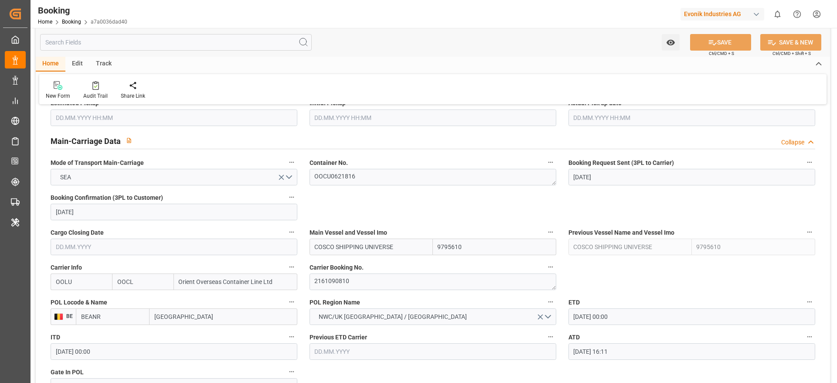
type input "[DATE] 21:59"
type input "[DATE] 06:40"
type input "[DATE] 12:30"
type input "[DATE] 13:40"
type input "[DATE] 13:00"
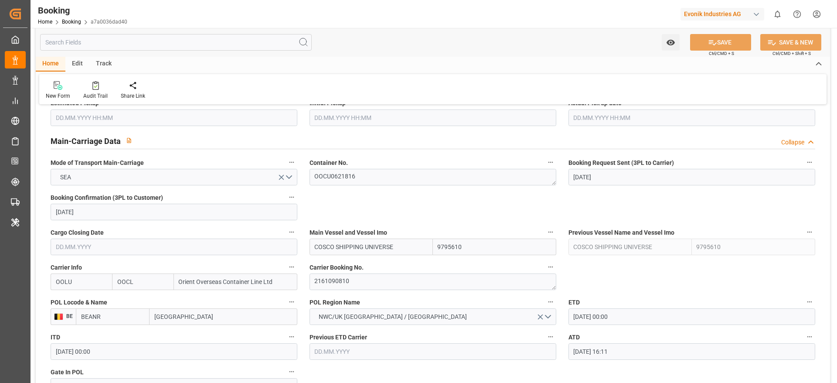
type input "[DATE] 13:13"
type input "[DATE] 02:32"
type input "[DATE] 23:22"
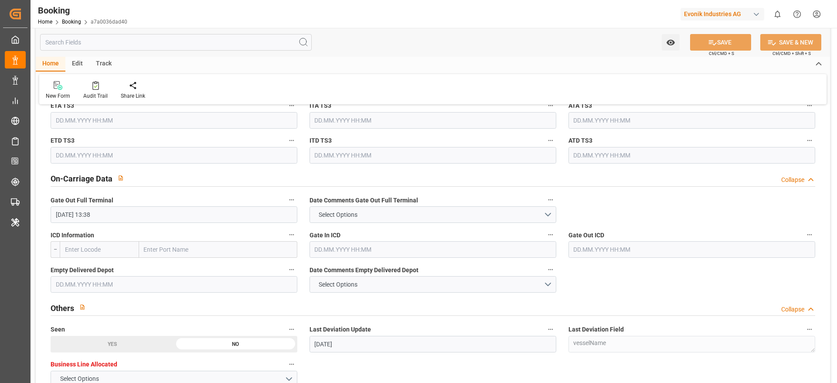
scroll to position [1206, 0]
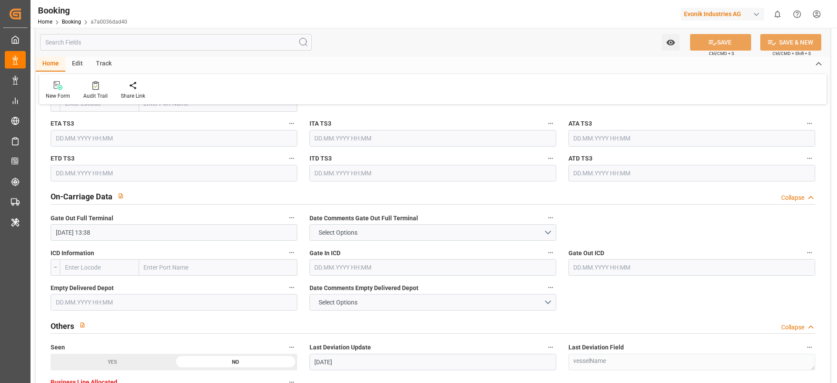
click at [97, 298] on input "text" at bounding box center [174, 302] width 247 height 17
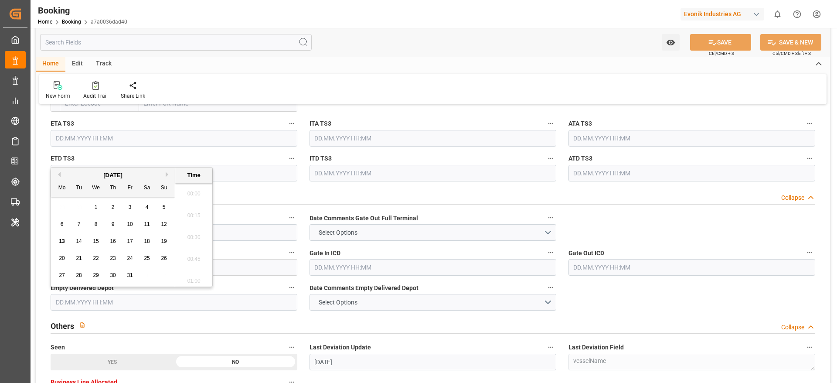
scroll to position [1398, 0]
click at [68, 242] on div "13 14 15 16 17 18 19" at bounding box center [113, 241] width 119 height 17
click at [64, 242] on span "13" at bounding box center [62, 241] width 6 height 6
type input "[DATE] 00:00"
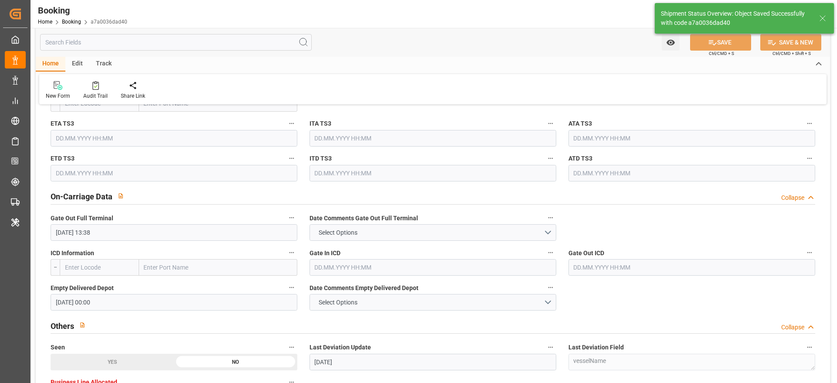
type textarea "[PERSON_NAME]"
type input "[DATE] 11:04"
